Goal: Task Accomplishment & Management: Complete application form

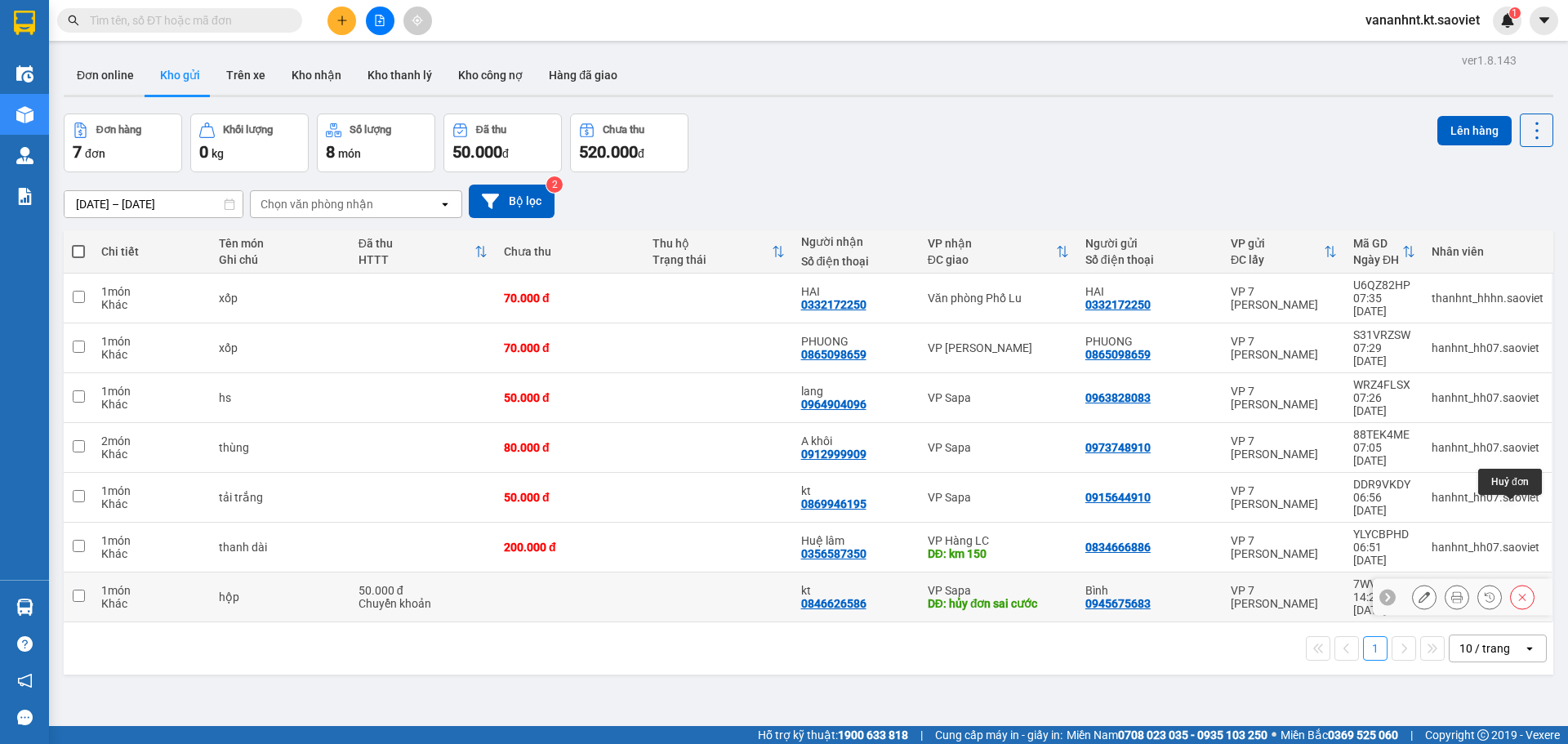
click at [1517, 592] on icon at bounding box center [1522, 597] width 11 height 11
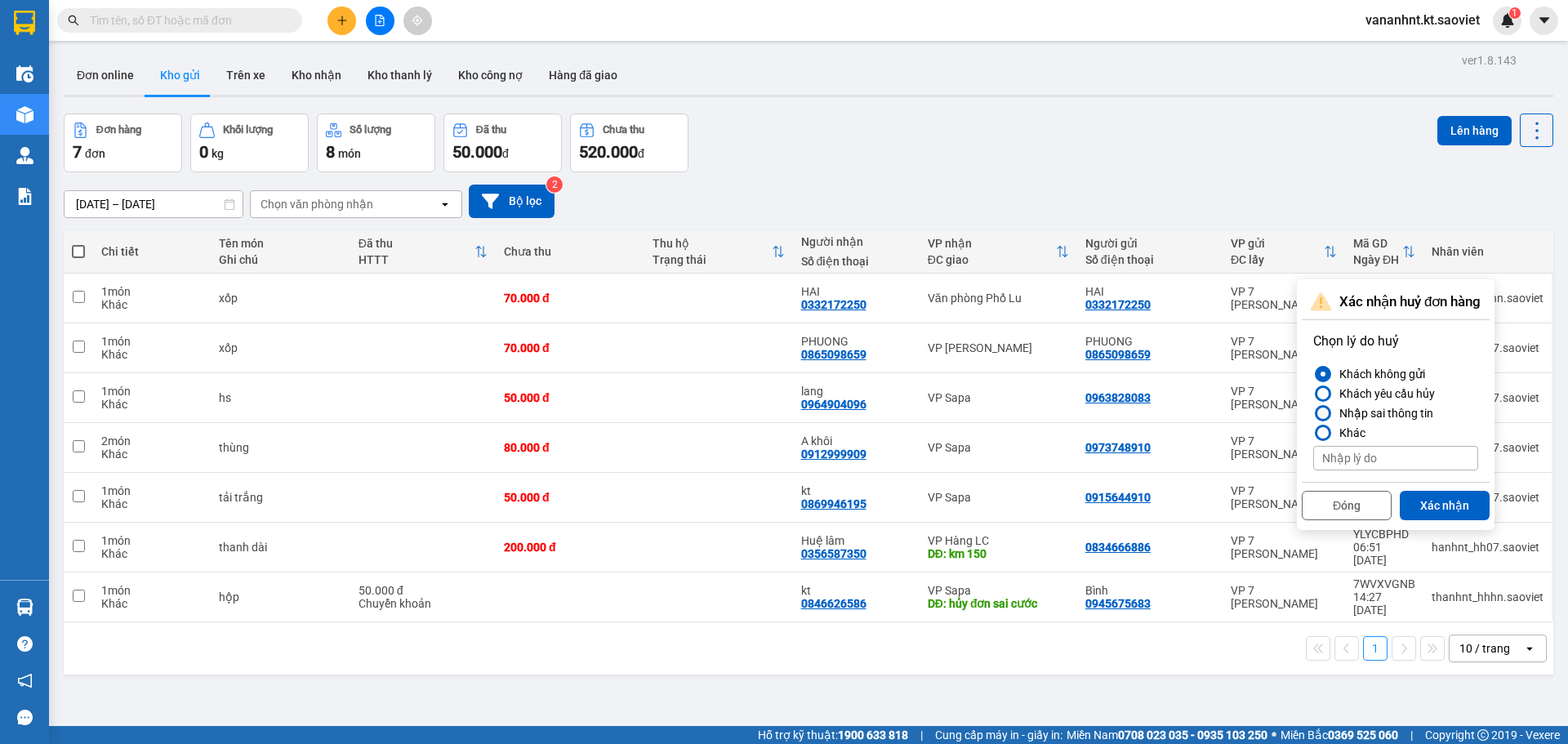
click at [1393, 412] on div "Nhập sai thông tin" at bounding box center [1383, 413] width 100 height 20
click at [1313, 413] on input "Nhập sai thông tin" at bounding box center [1313, 413] width 0 height 0
click at [1445, 515] on button "Xác nhận" at bounding box center [1444, 506] width 90 height 30
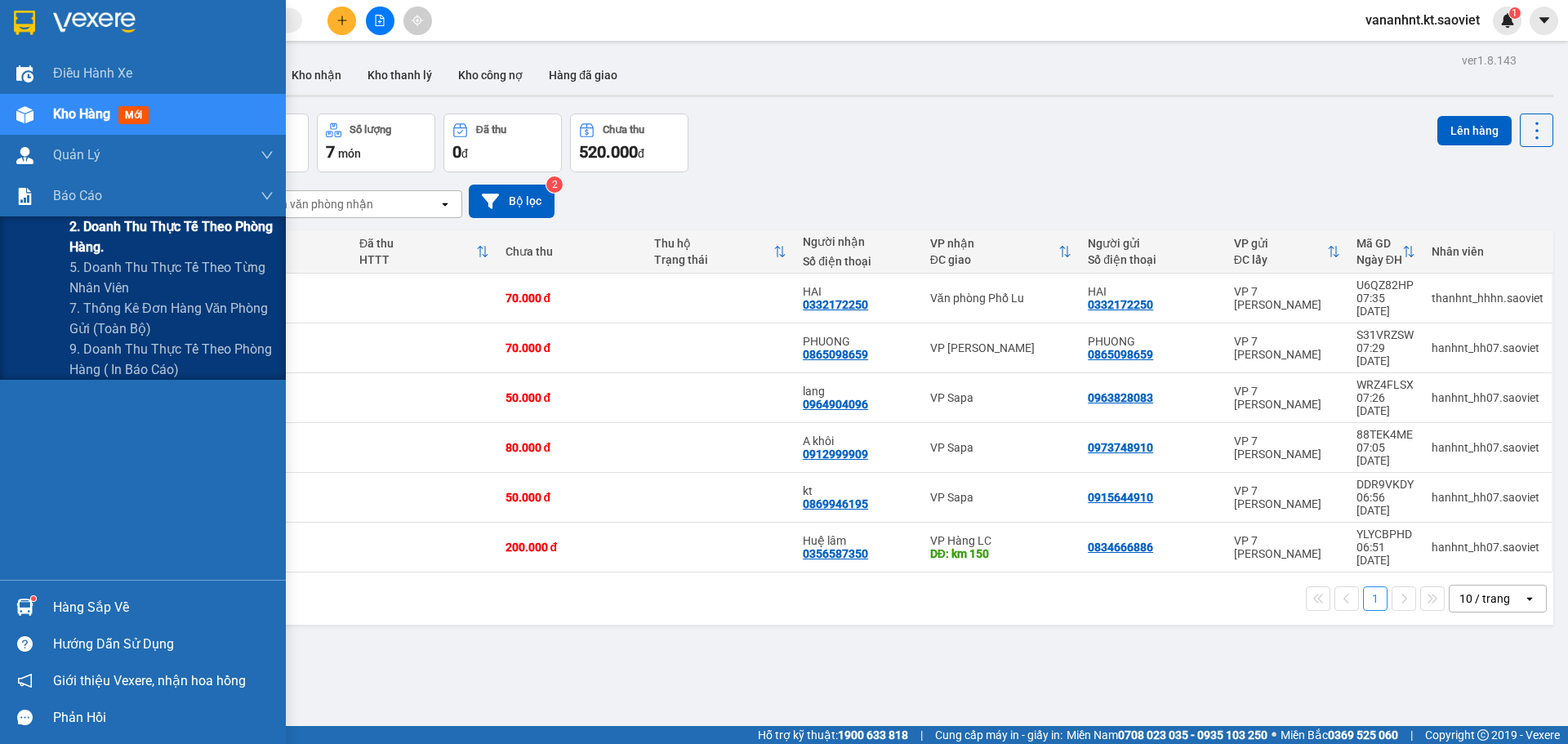
click at [93, 231] on span "2. Doanh thu thực tế theo phòng hàng." at bounding box center [171, 237] width 204 height 41
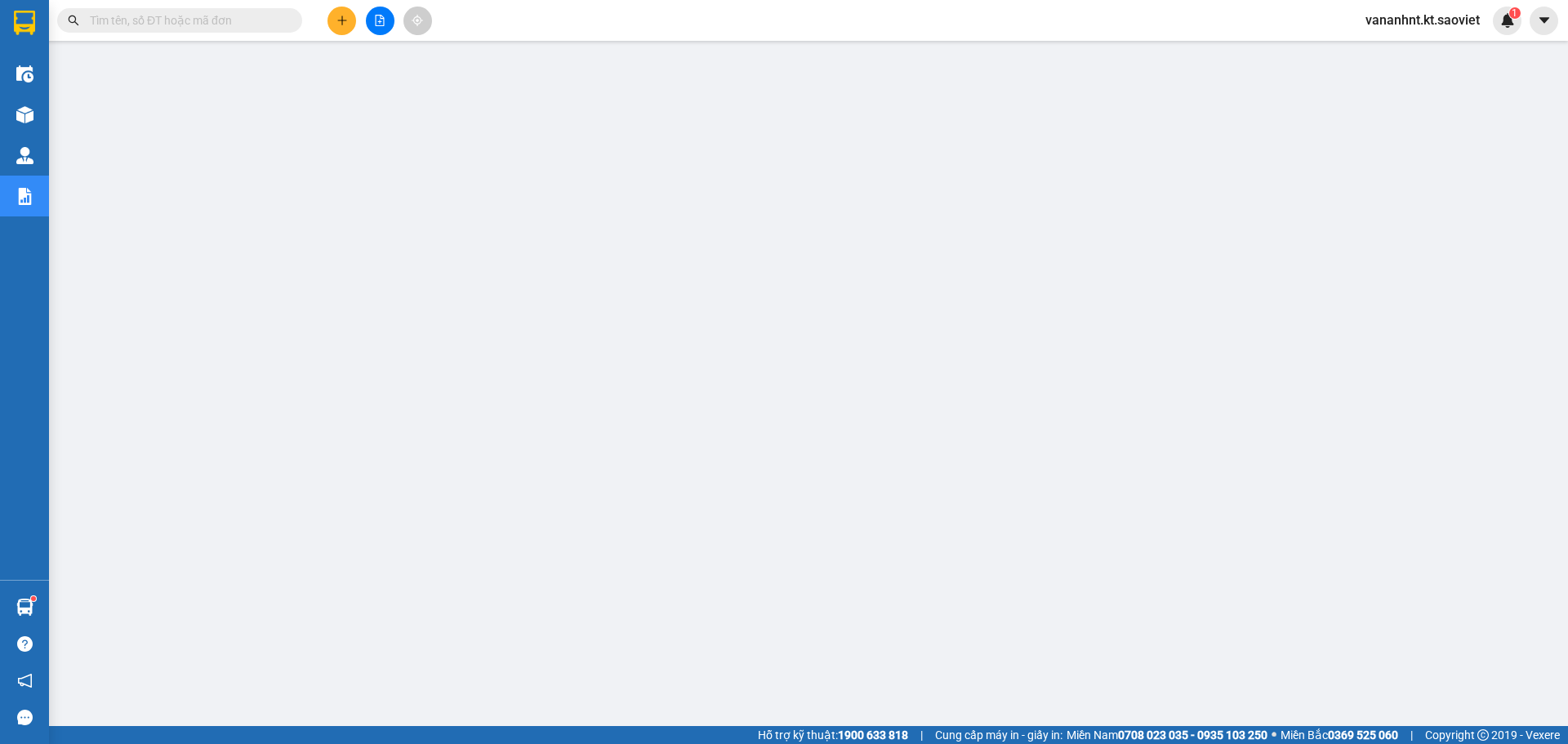
drag, startPoint x: 115, startPoint y: 36, endPoint x: 111, endPoint y: 26, distance: 10.8
paste input "RVG4DQNG"
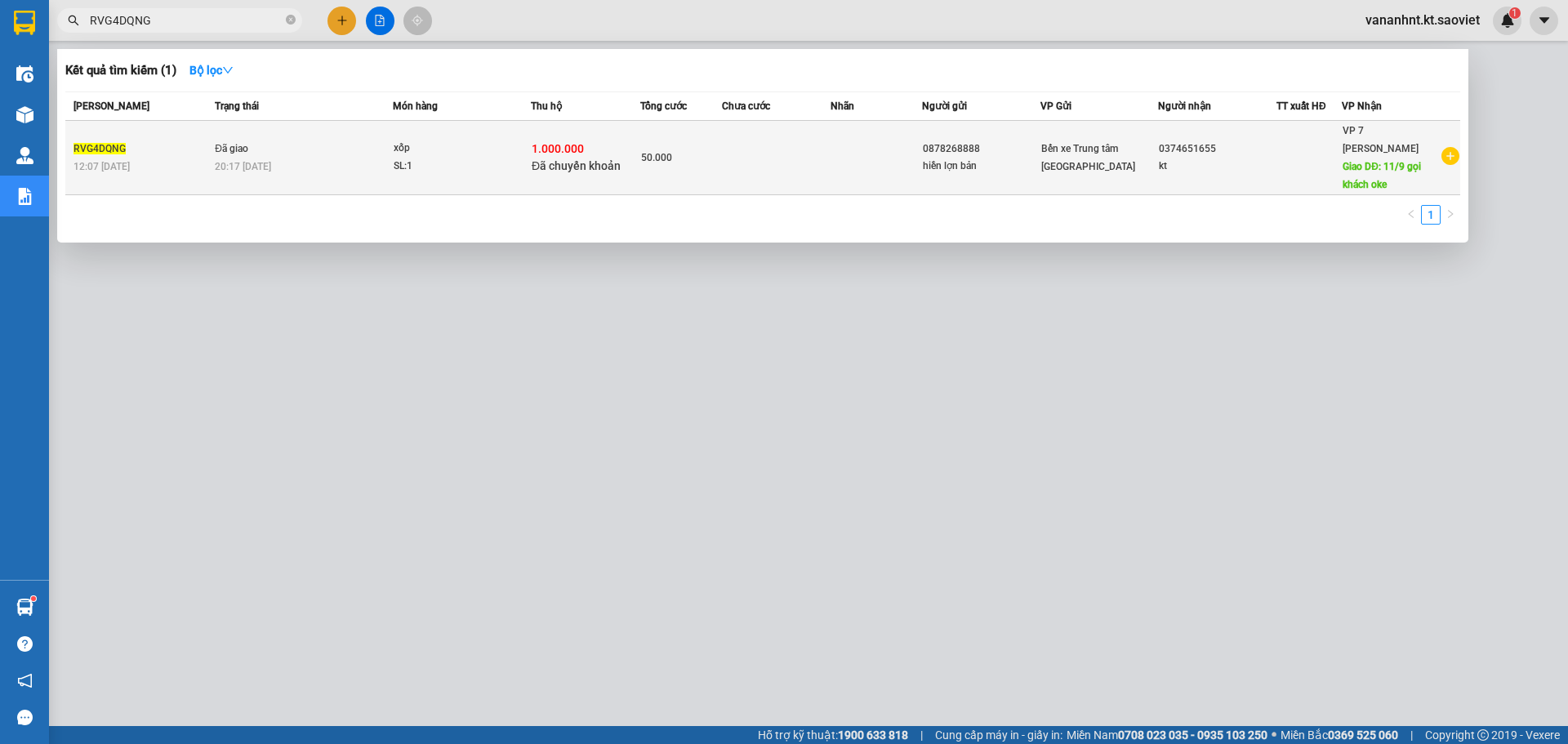
type input "RVG4DQNG"
click at [677, 171] on td "50.000" at bounding box center [681, 158] width 82 height 74
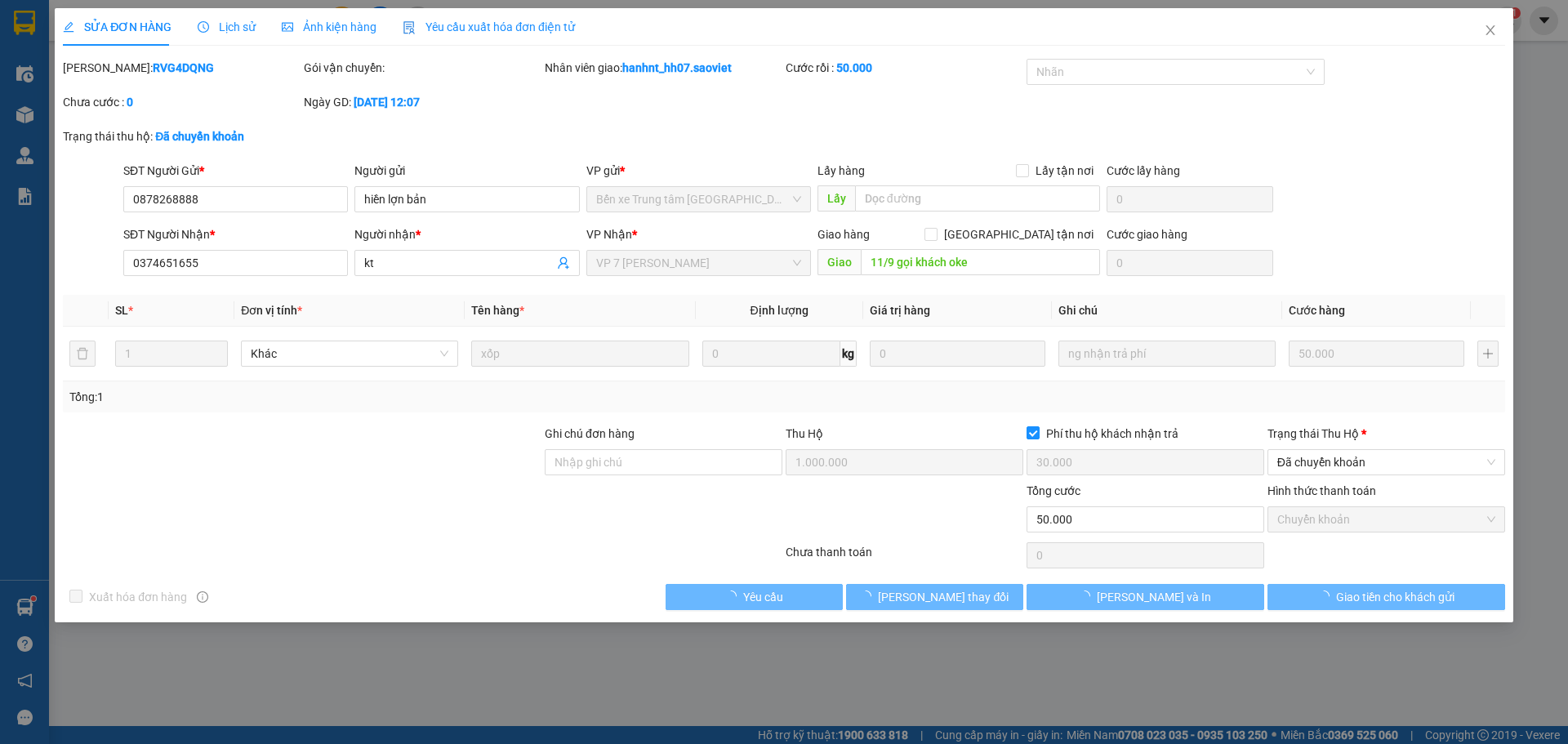
type input "0878268888"
type input "hiền lợn bản"
type input "0374651655"
type input "kt"
type input "11/9 gọi khách oke"
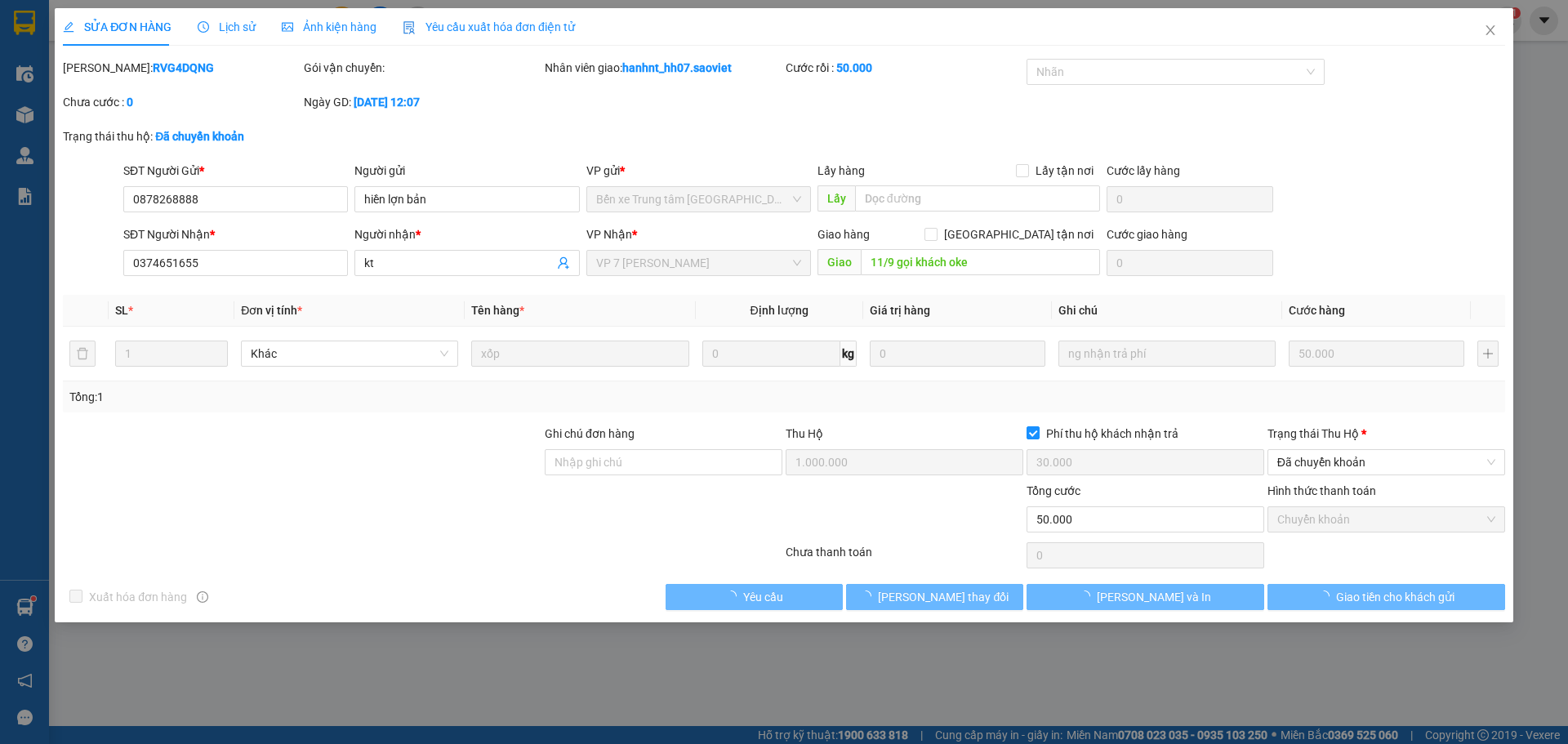
type input "1.000.000"
type input "30.000"
type input "50.000"
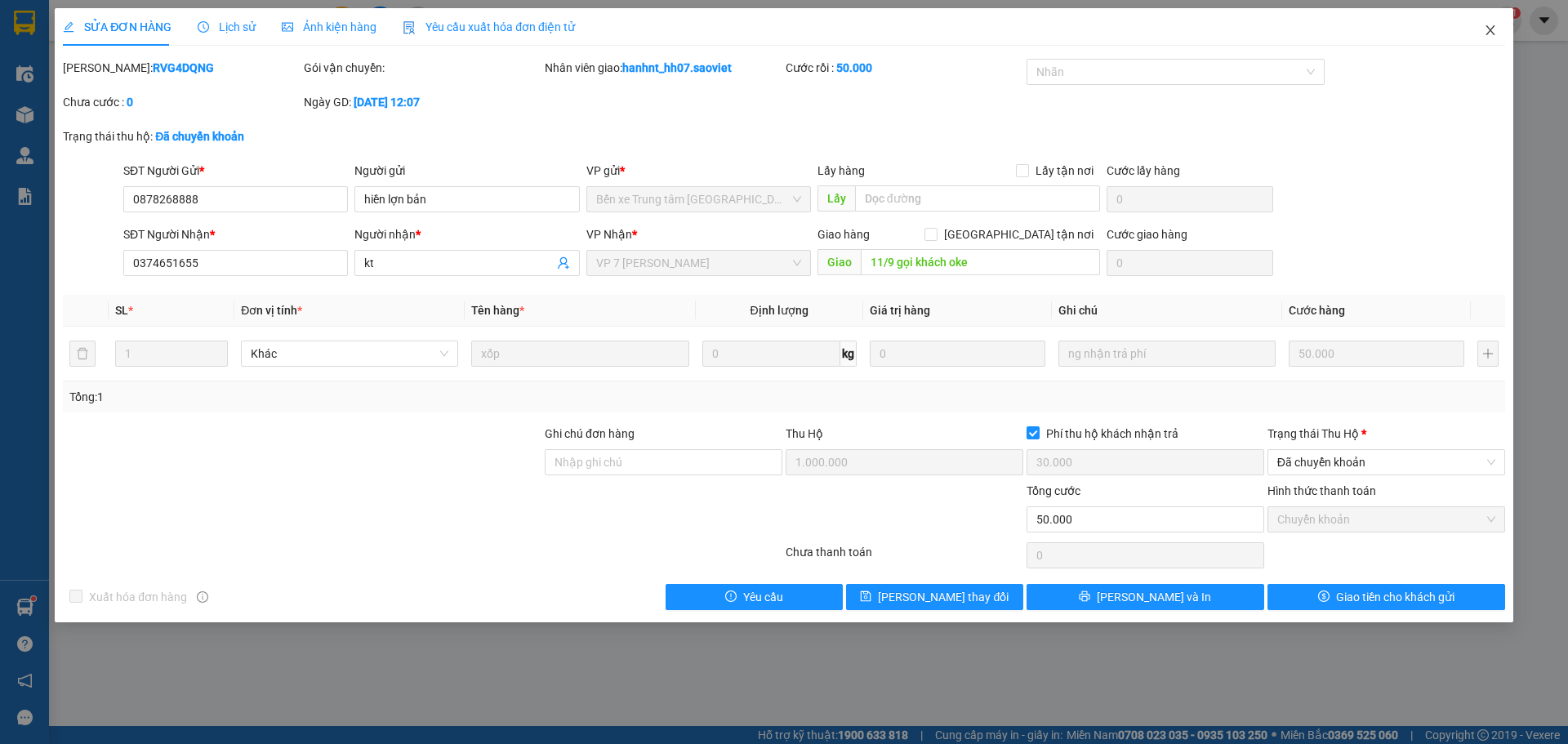
click at [1503, 31] on span "Close" at bounding box center [1491, 30] width 46 height 46
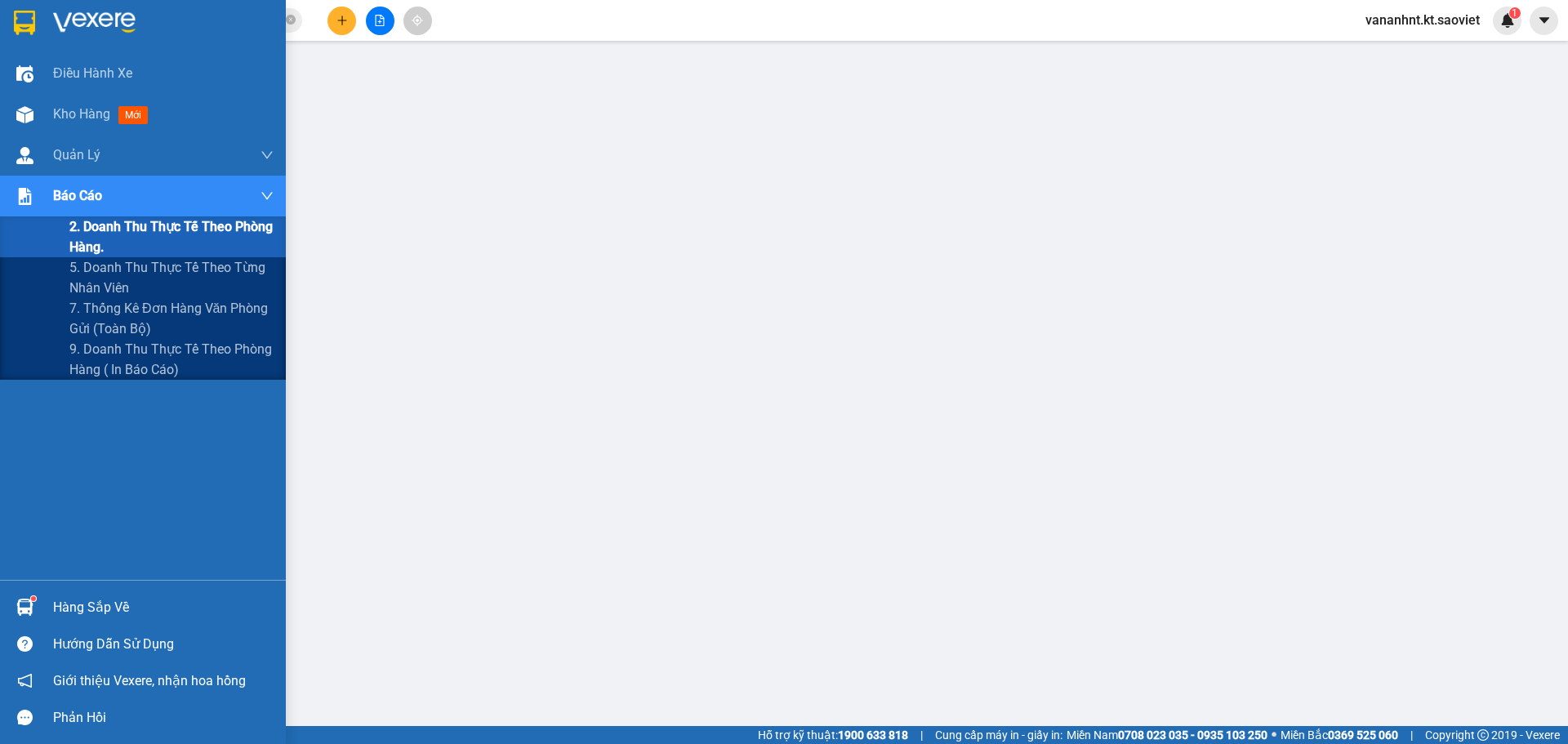
click at [105, 242] on span "2. Doanh thu thực tế theo phòng hàng." at bounding box center [171, 237] width 204 height 41
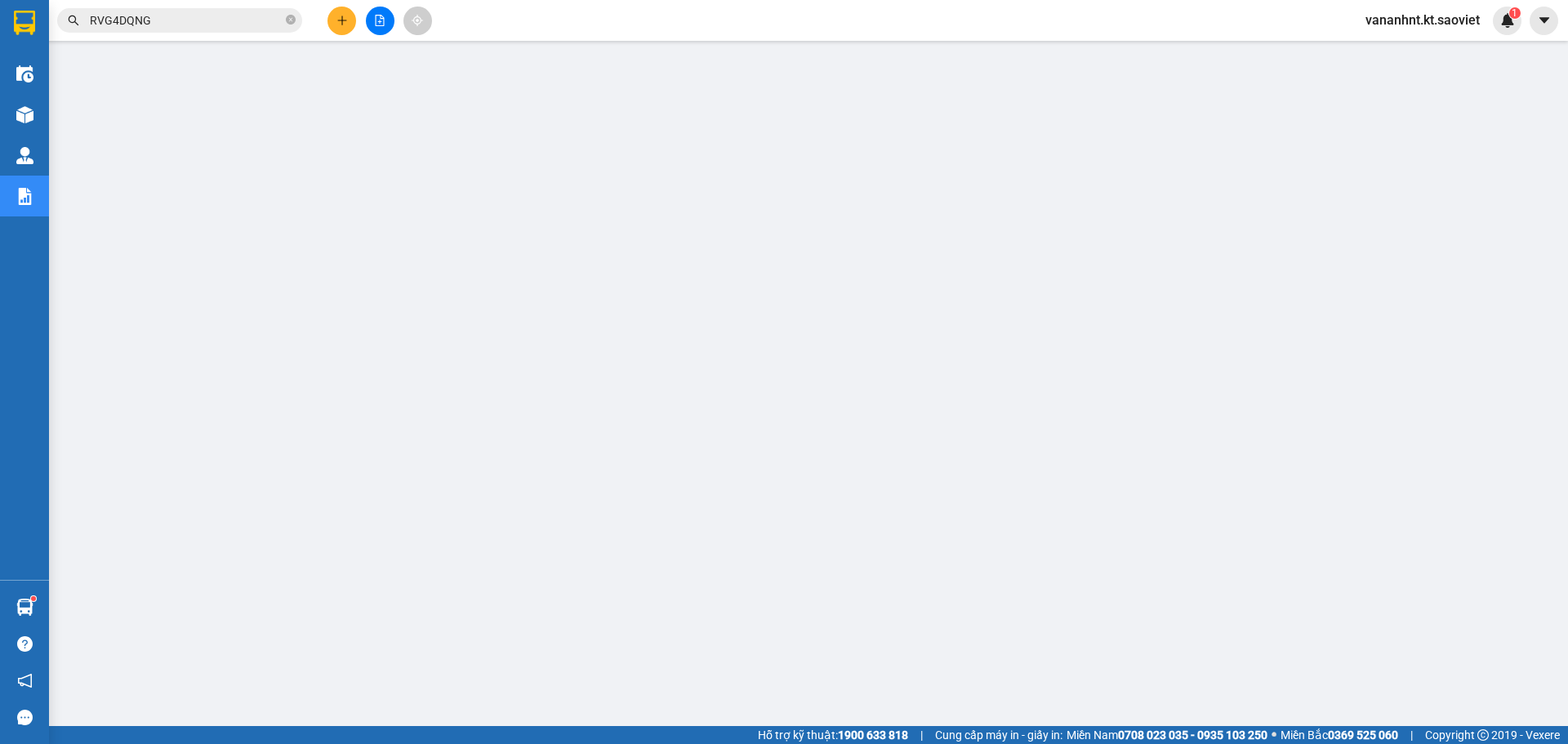
click at [109, 13] on input "RVG4DQNG" at bounding box center [185, 20] width 192 height 18
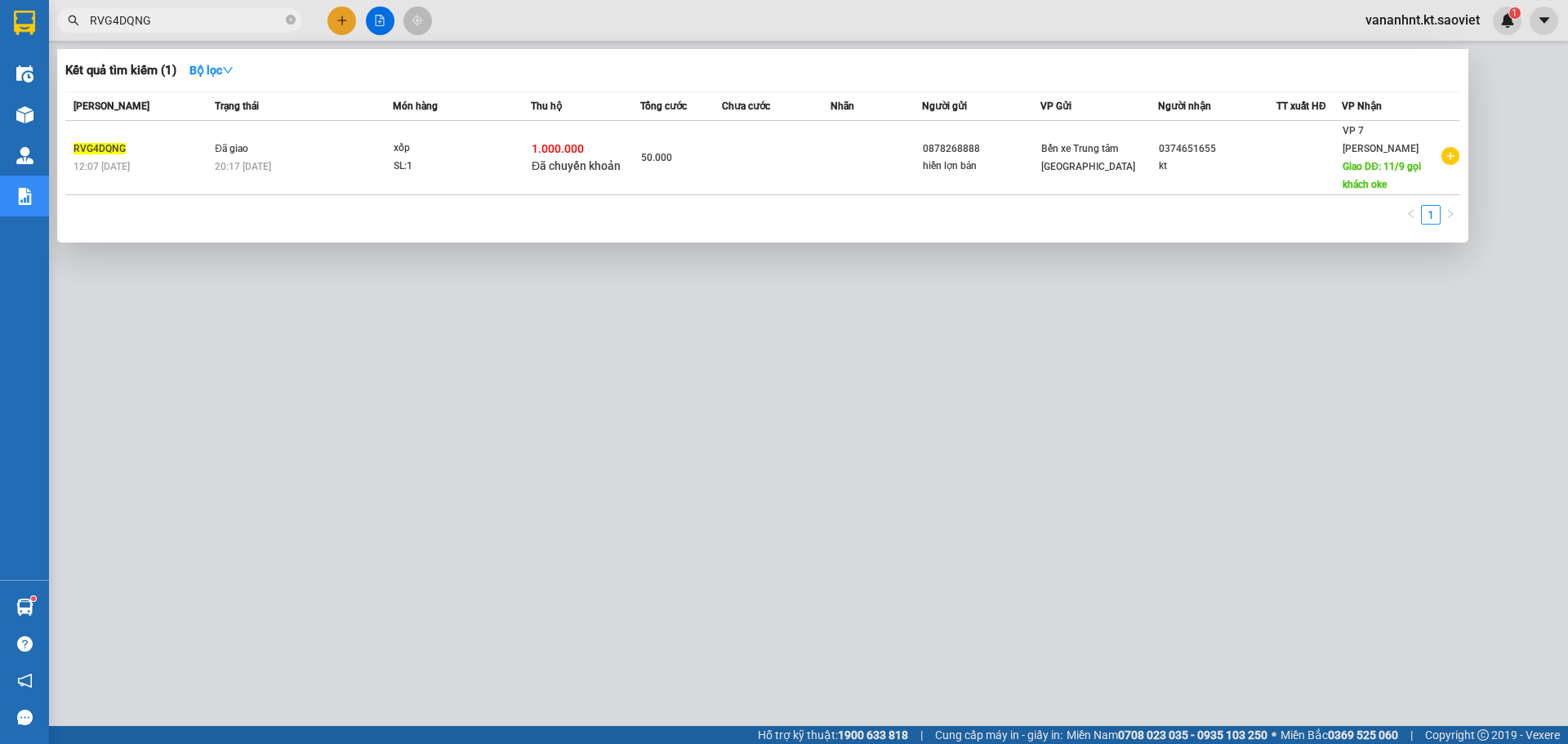
click at [109, 13] on input "RVG4DQNG" at bounding box center [185, 20] width 192 height 18
paste input "PS3DF96N"
click at [117, 16] on input "PS3DF96N" at bounding box center [185, 20] width 192 height 18
click at [117, 17] on input "PS3DF96N" at bounding box center [185, 20] width 192 height 18
paste input "L1EEQUQV"
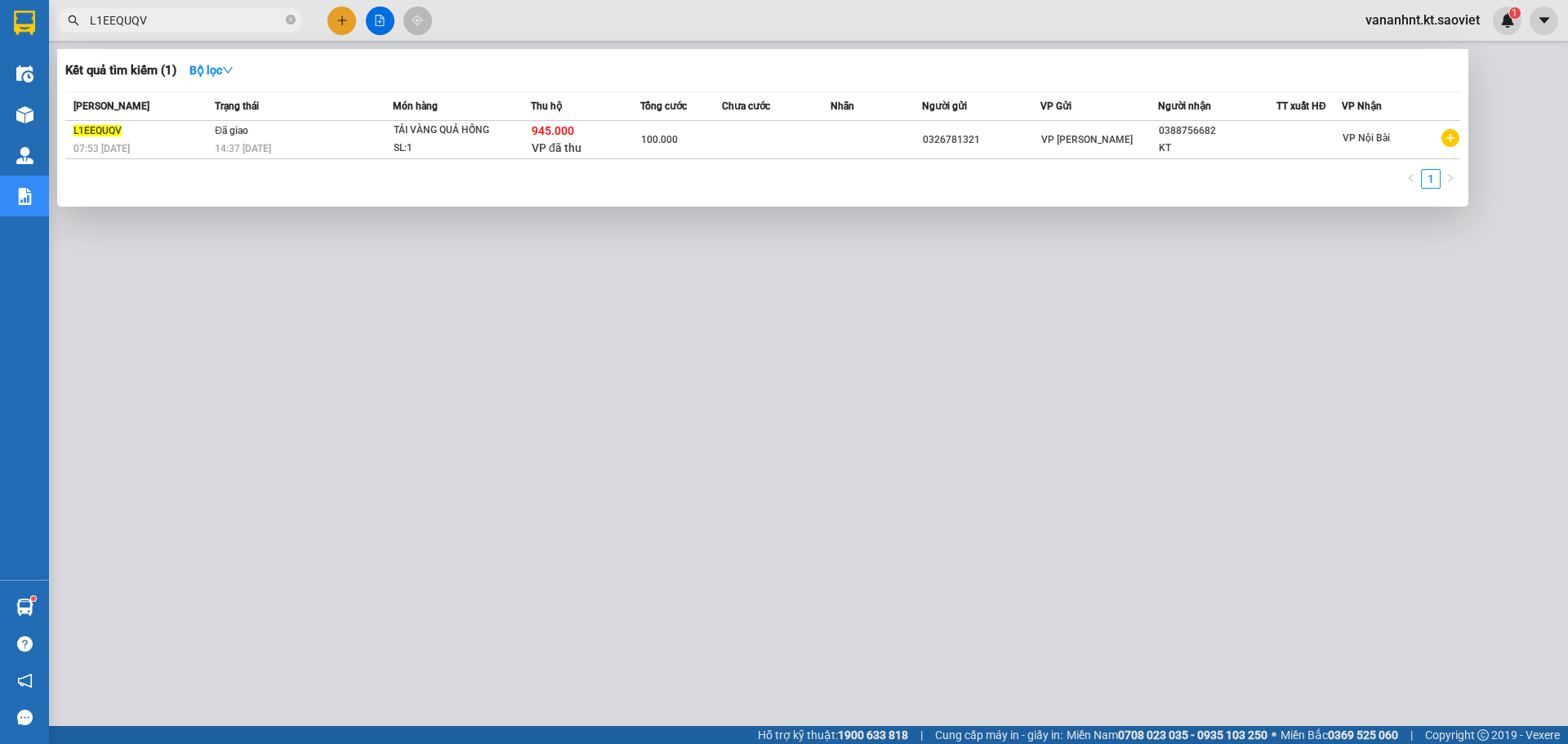
type input "L1EEQUQV"
click at [684, 153] on td "100.000" at bounding box center [681, 140] width 82 height 38
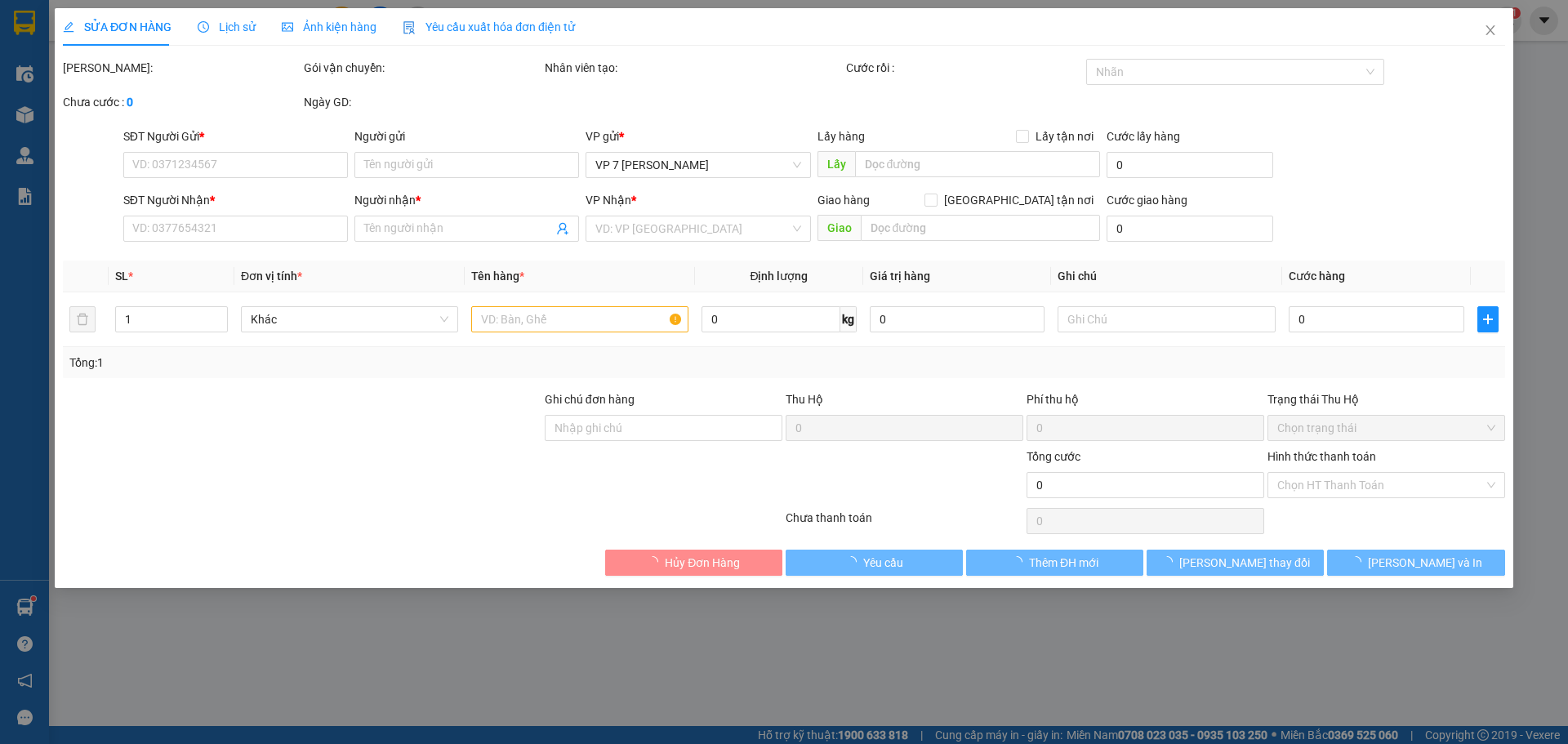
type input "0326781321"
type input "0388756682"
type input "KT"
type input "945.000"
type input "15.000"
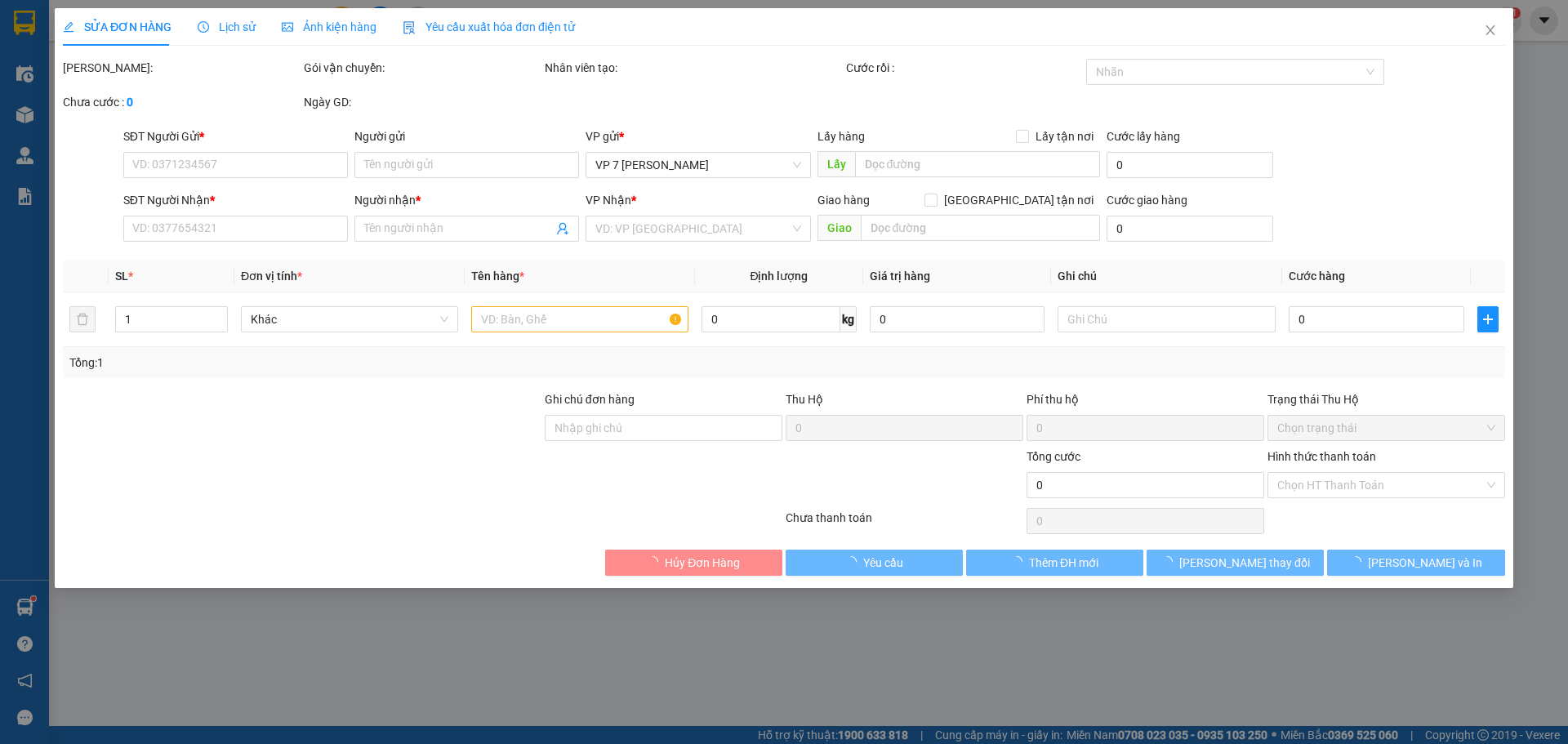
type input "100.000"
